Goal: Information Seeking & Learning: Learn about a topic

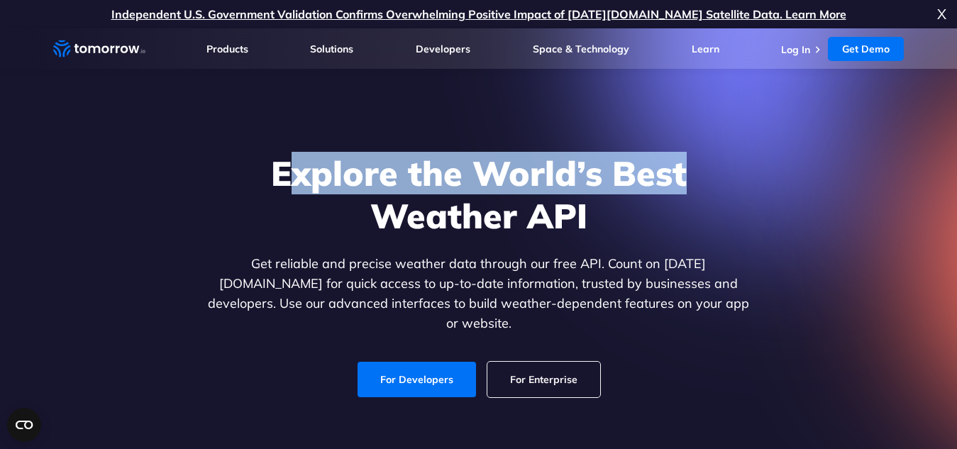
drag, startPoint x: 283, startPoint y: 175, endPoint x: 684, endPoint y: 192, distance: 401.8
click at [685, 192] on h1 "Explore the World’s Best Weather API" at bounding box center [479, 194] width 548 height 85
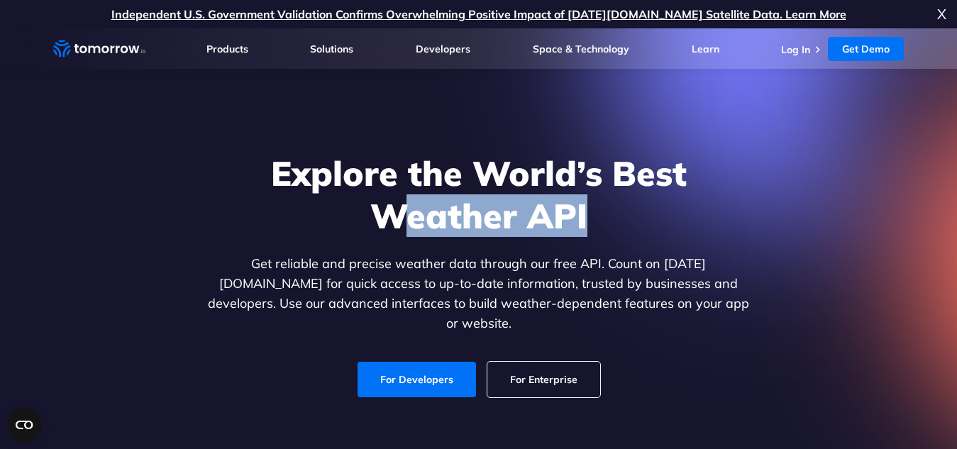
drag, startPoint x: 390, startPoint y: 215, endPoint x: 593, endPoint y: 223, distance: 203.0
click at [593, 223] on h1 "Explore the World’s Best Weather API" at bounding box center [479, 194] width 548 height 85
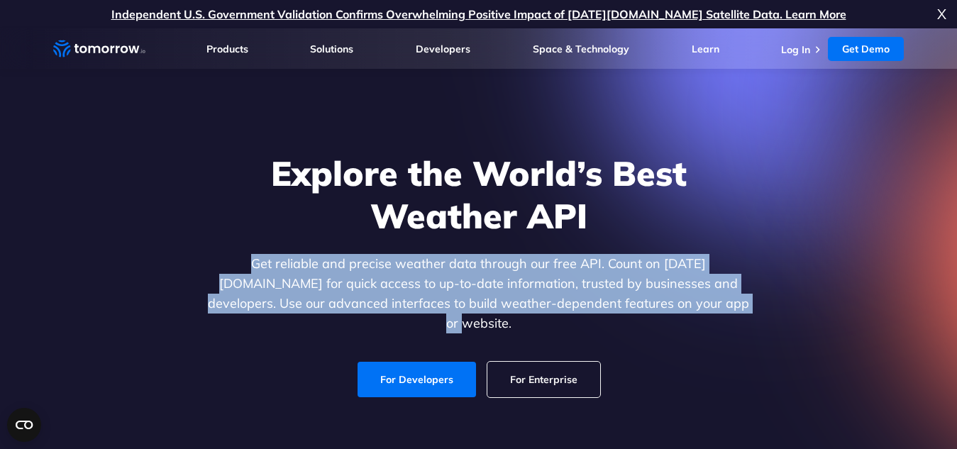
drag, startPoint x: 216, startPoint y: 269, endPoint x: 692, endPoint y: 311, distance: 477.8
click at [692, 311] on p "Get reliable and precise weather data through our free API. Count on Tomorrow.i…" at bounding box center [479, 293] width 548 height 79
click at [453, 287] on p "Get reliable and precise weather data through our free API. Count on Tomorrow.i…" at bounding box center [479, 293] width 548 height 79
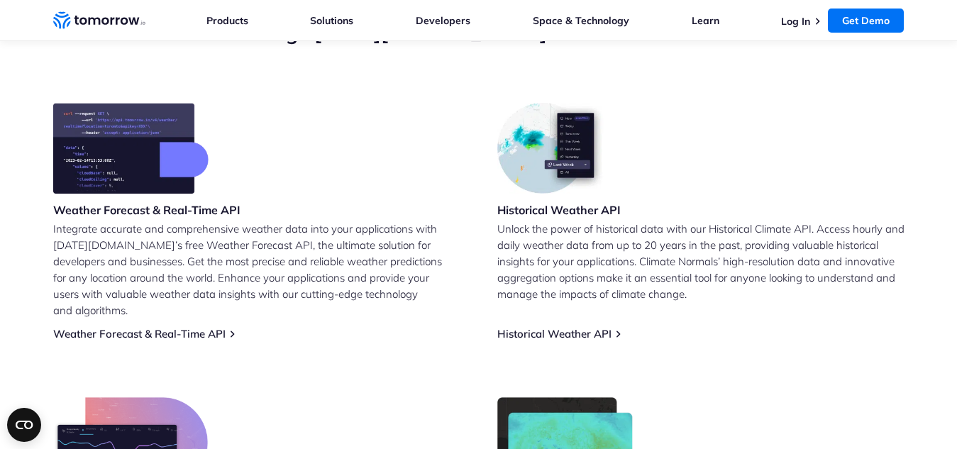
scroll to position [568, 0]
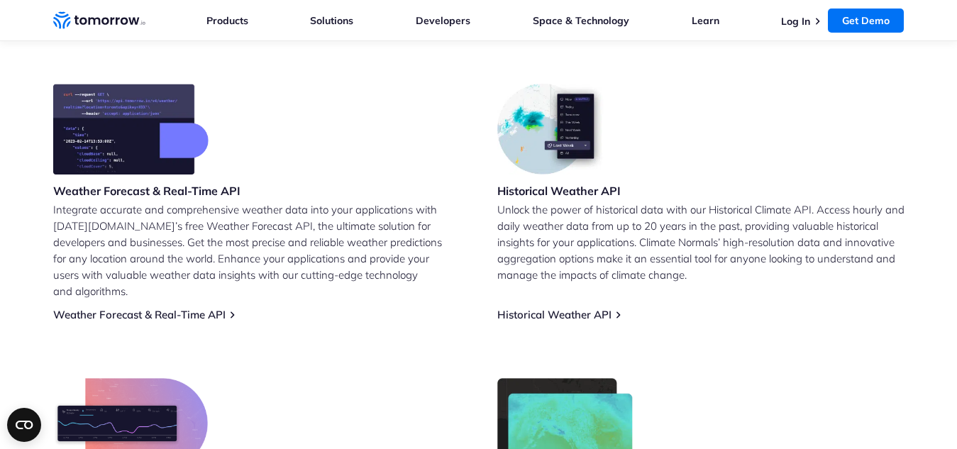
click at [574, 122] on img at bounding box center [552, 129] width 111 height 91
drag, startPoint x: 554, startPoint y: 177, endPoint x: 546, endPoint y: 194, distance: 19.4
click at [553, 178] on div "Historical Weather API" at bounding box center [558, 143] width 123 height 118
click at [546, 194] on h3 "Historical Weather API" at bounding box center [558, 191] width 123 height 16
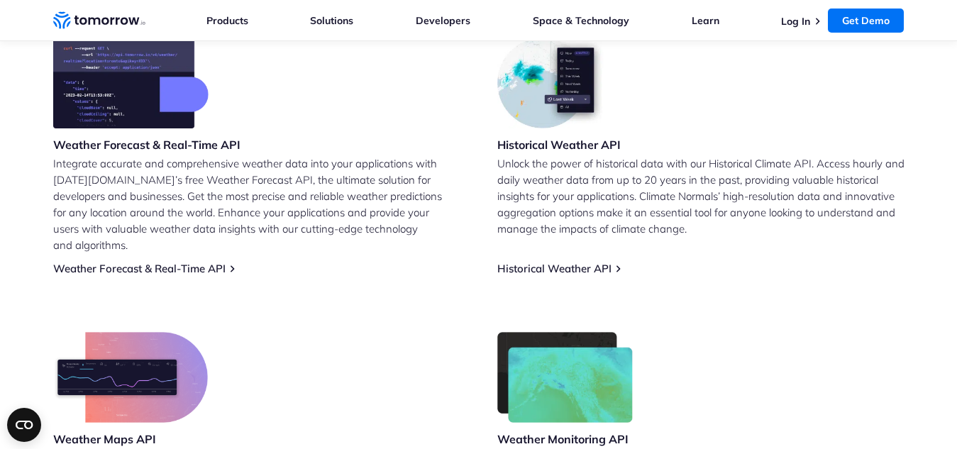
scroll to position [710, 0]
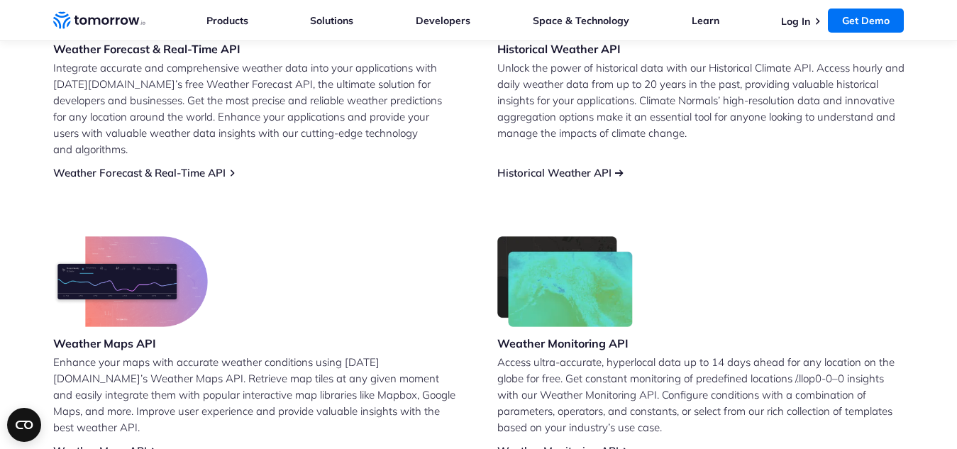
click at [550, 166] on link "Historical Weather API" at bounding box center [554, 172] width 114 height 13
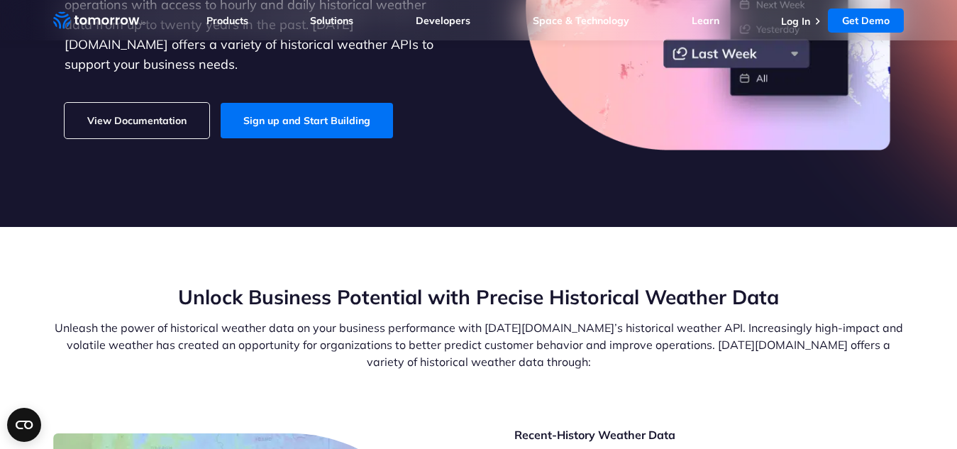
scroll to position [426, 0]
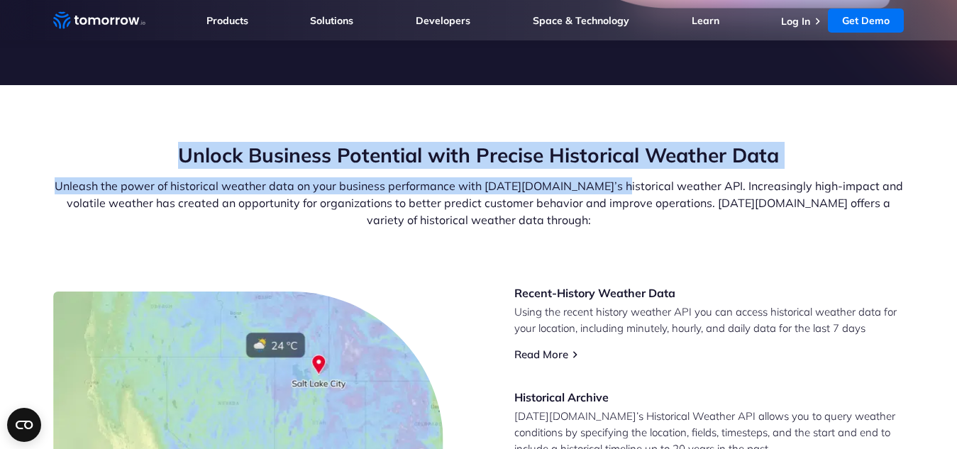
drag, startPoint x: 182, startPoint y: 153, endPoint x: 567, endPoint y: 184, distance: 386.4
click at [612, 175] on div "Unlock Business Potential with Precise Historical Weather Data Unleash the powe…" at bounding box center [478, 185] width 851 height 87
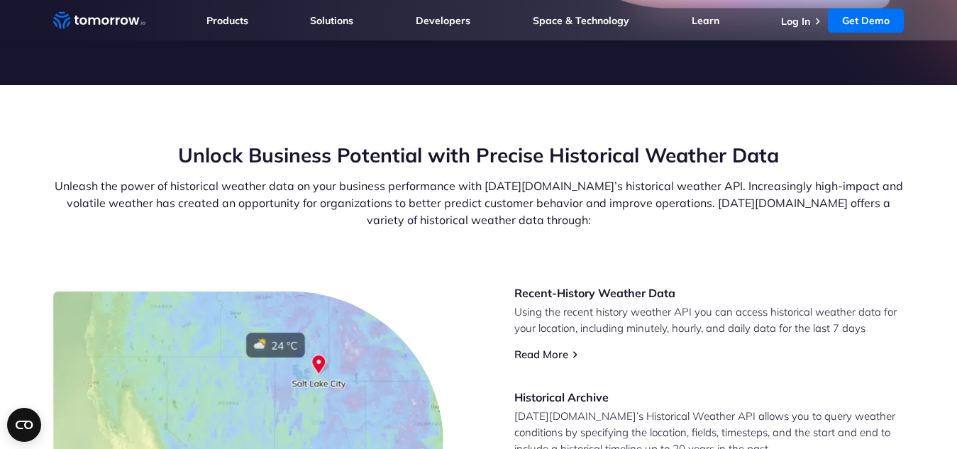
click at [542, 204] on p "Unleash the power of historical weather data on your business performance with …" at bounding box center [478, 202] width 851 height 51
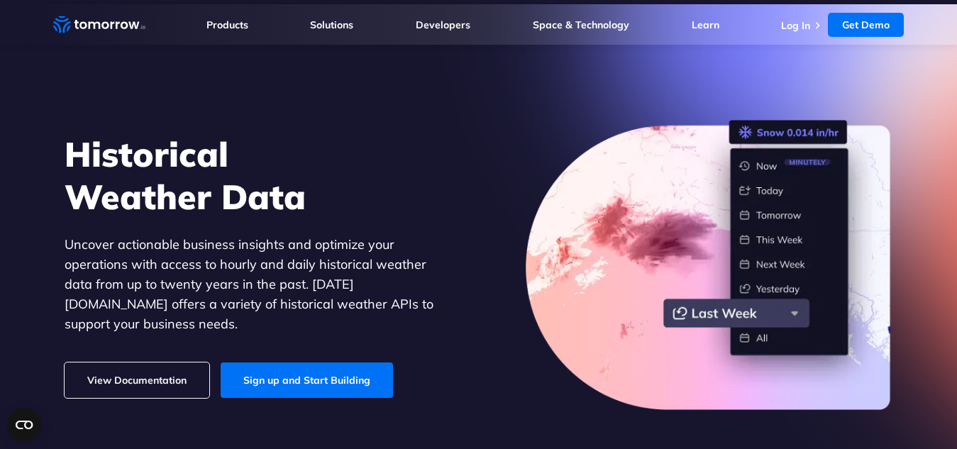
scroll to position [0, 0]
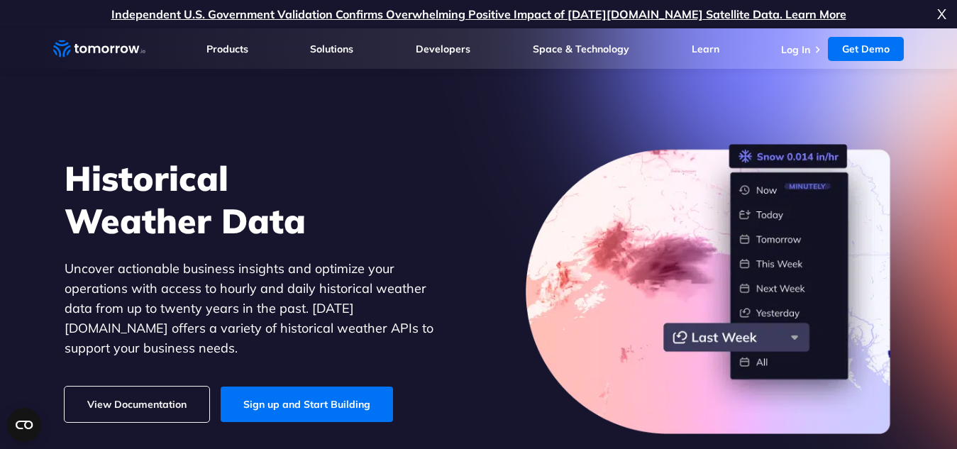
click at [945, 13] on span "X" at bounding box center [941, 14] width 9 height 28
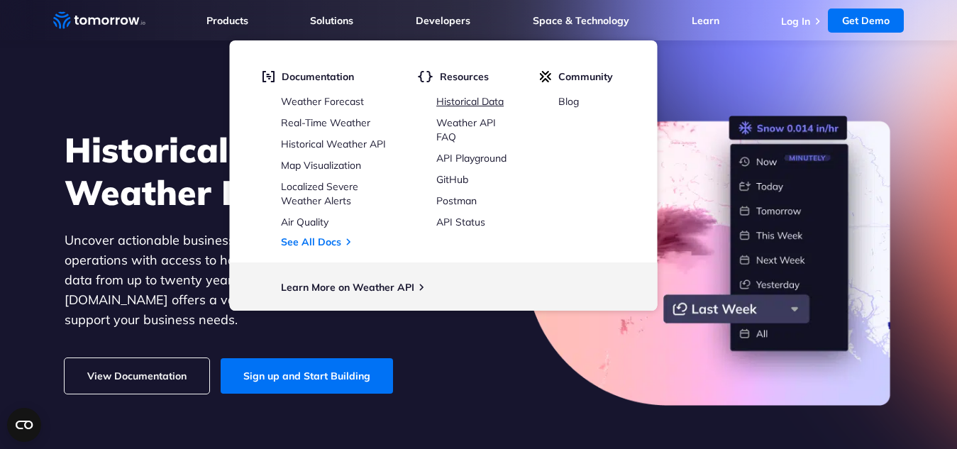
click at [474, 104] on link "Historical Data" at bounding box center [469, 101] width 67 height 13
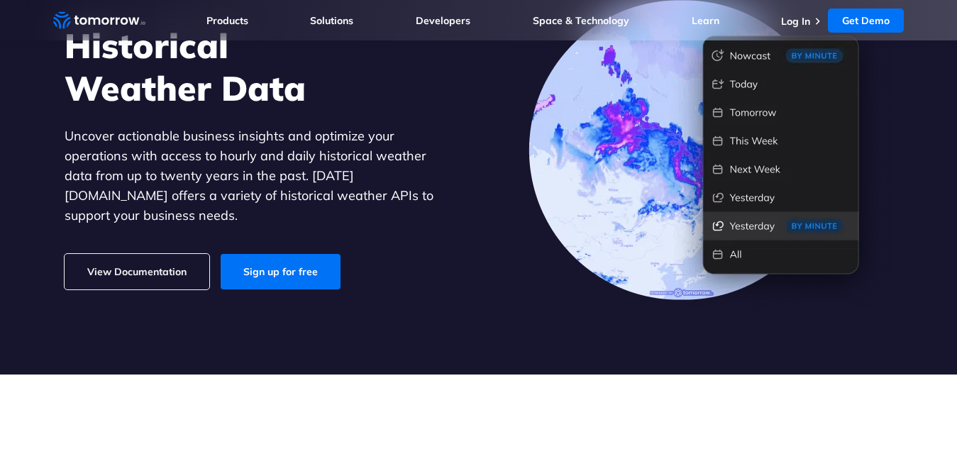
scroll to position [142, 0]
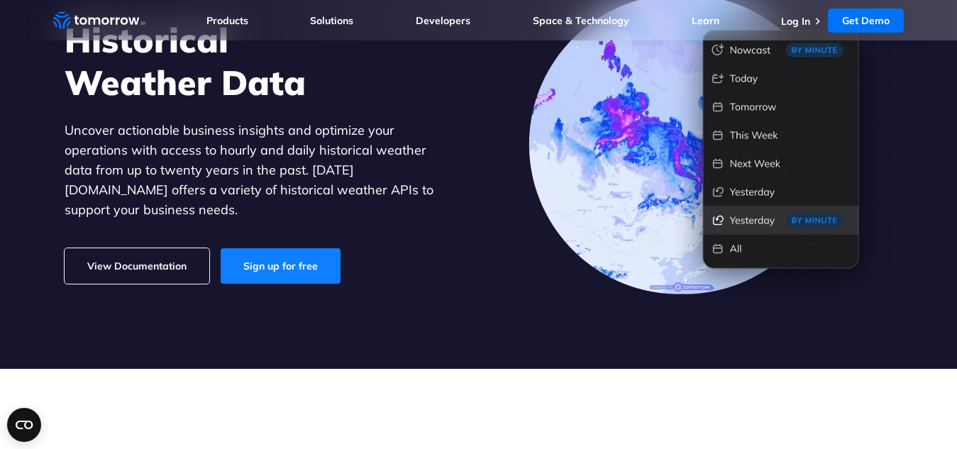
click at [303, 260] on link "Sign up for free" at bounding box center [281, 265] width 120 height 35
